Goal: Find specific page/section: Find specific page/section

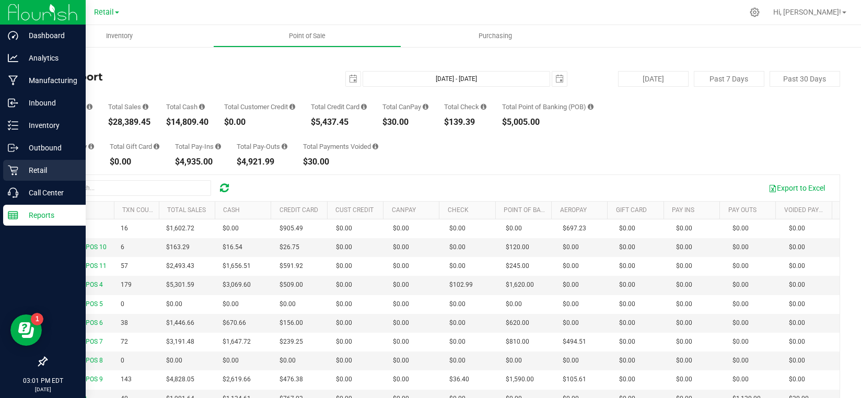
click at [38, 169] on p "Retail" at bounding box center [49, 170] width 63 height 13
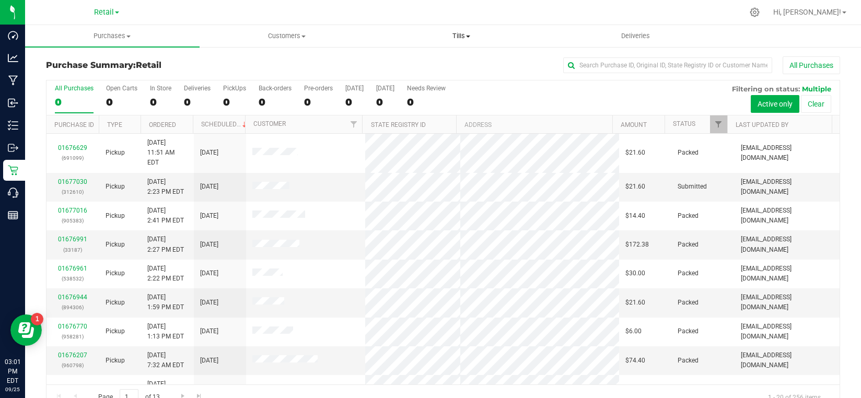
click at [463, 40] on span "Tills" at bounding box center [461, 35] width 173 height 9
click at [420, 59] on span "Manage tills" at bounding box center [409, 63] width 71 height 9
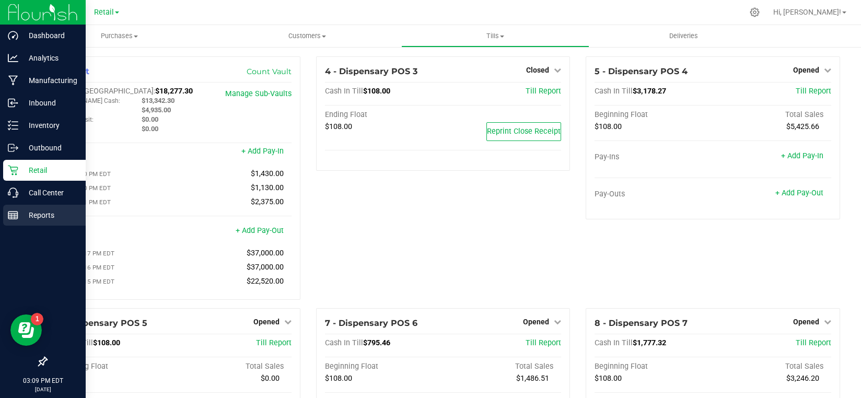
click at [19, 211] on p "Reports" at bounding box center [49, 215] width 63 height 13
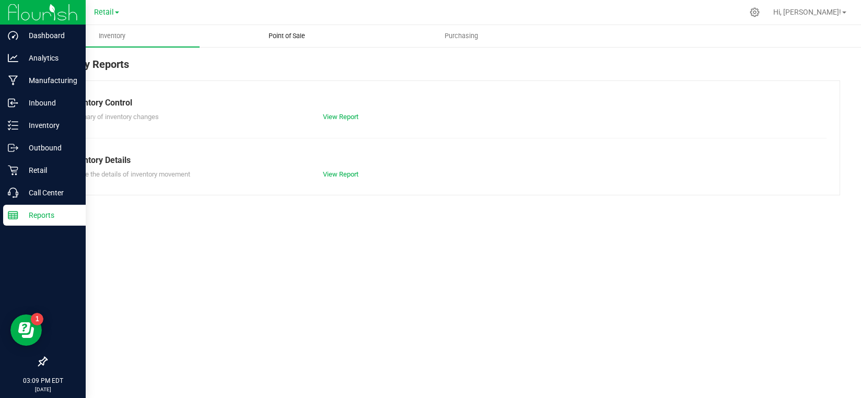
click at [295, 37] on span "Point of Sale" at bounding box center [286, 35] width 65 height 9
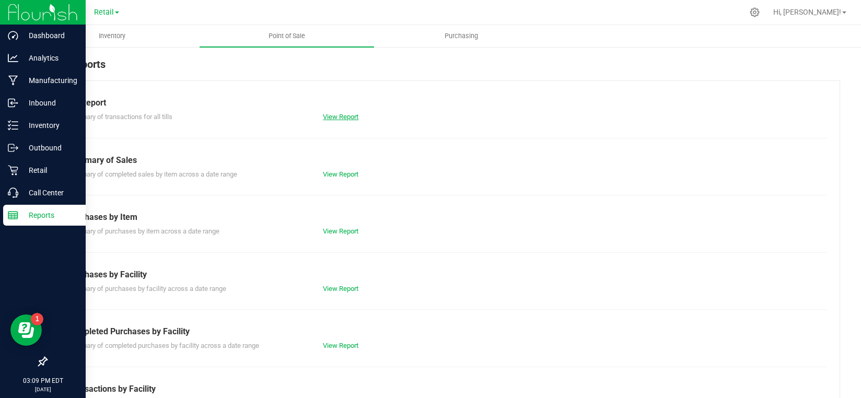
click at [336, 120] on link "View Report" at bounding box center [341, 117] width 36 height 8
